Goal: Task Accomplishment & Management: Manage account settings

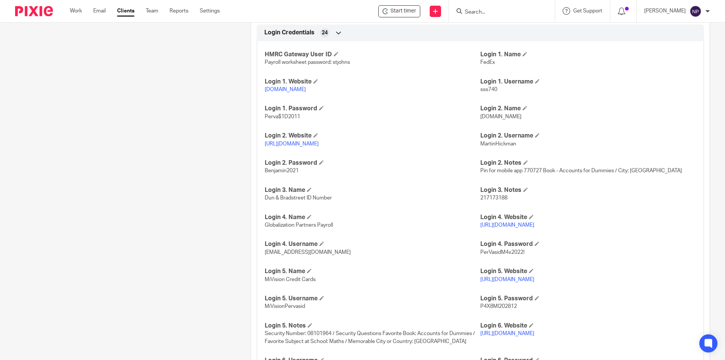
scroll to position [706, 0]
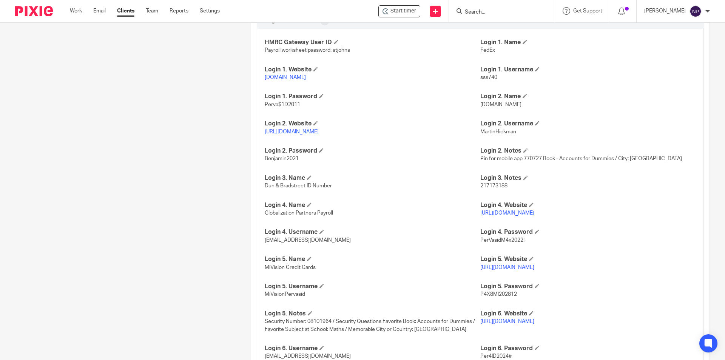
click at [291, 297] on span "MiVisionPervasid" at bounding box center [285, 293] width 40 height 5
copy span "MiVisionPervasid"
click at [525, 270] on link "[URL][DOMAIN_NAME]" at bounding box center [507, 267] width 54 height 5
click at [508, 297] on span "P4X8Ml202812" at bounding box center [498, 293] width 37 height 5
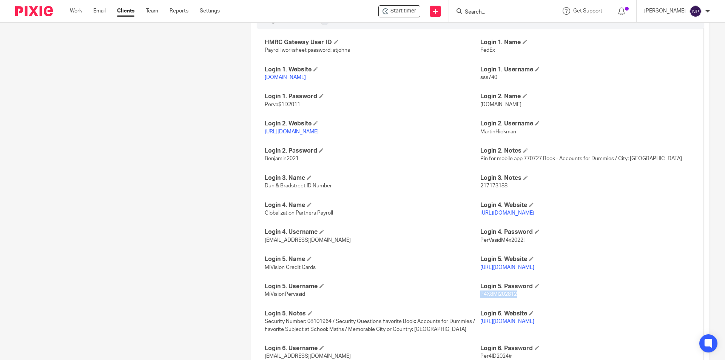
click at [508, 297] on span "P4X8Ml202812" at bounding box center [498, 293] width 37 height 5
copy span "P4X8Ml202812"
drag, startPoint x: 497, startPoint y: 301, endPoint x: 378, endPoint y: 143, distance: 197.6
click at [378, 135] on p "[URL][DOMAIN_NAME]" at bounding box center [372, 132] width 215 height 8
click at [534, 288] on span at bounding box center [536, 285] width 5 height 5
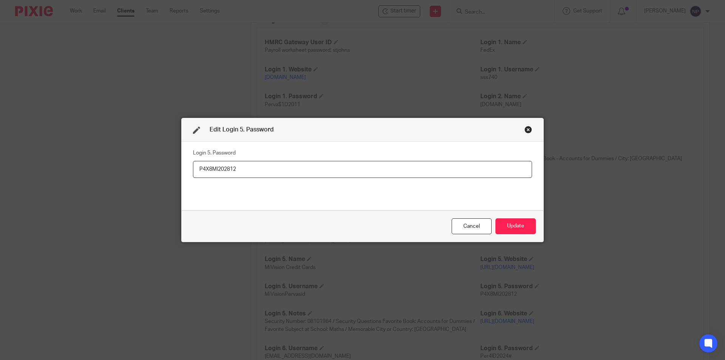
drag, startPoint x: 188, startPoint y: 181, endPoint x: 156, endPoint y: 183, distance: 31.4
click at [153, 183] on div "Edit Login 5. Password Login 5. Password [SECURITY_DATA] Cancel Update" at bounding box center [362, 180] width 725 height 360
type input "M4xP4d8319##"
click at [501, 225] on button "Update" at bounding box center [515, 226] width 40 height 16
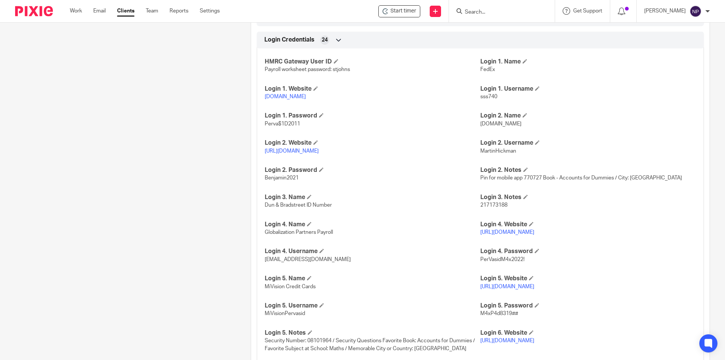
scroll to position [745, 0]
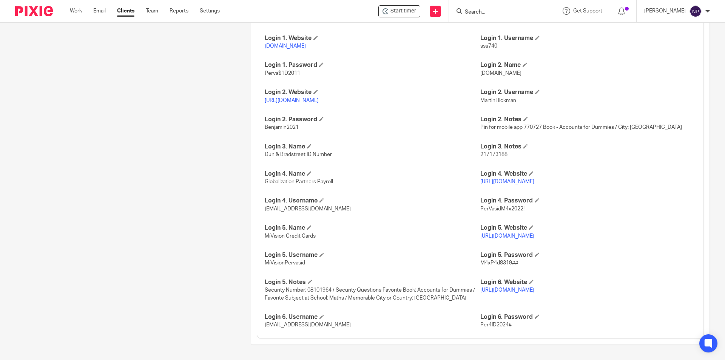
click at [290, 263] on span "MiVisionPervasid" at bounding box center [285, 262] width 40 height 5
copy span "MiVisionPervasid"
click at [502, 264] on span "M4xP4d8319##" at bounding box center [499, 262] width 38 height 5
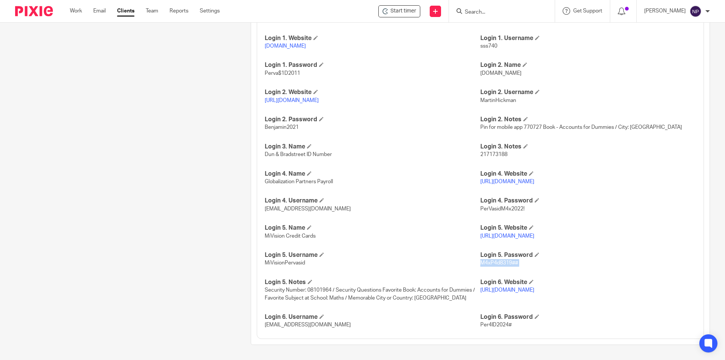
click at [502, 264] on span "M4xP4d8319##" at bounding box center [499, 262] width 38 height 5
copy p "M4xP4d8319##"
